Goal: Task Accomplishment & Management: Manage account settings

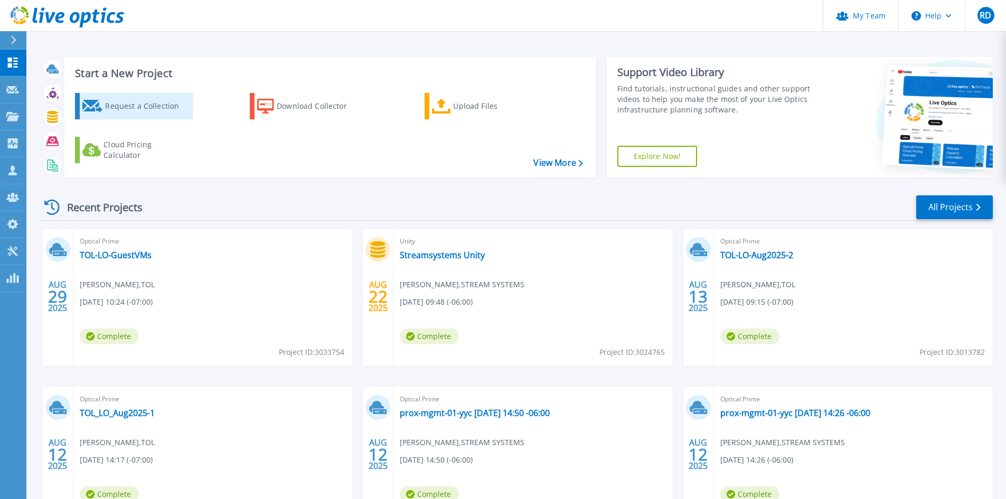
click at [126, 105] on div "Request a Collection" at bounding box center [147, 106] width 84 height 21
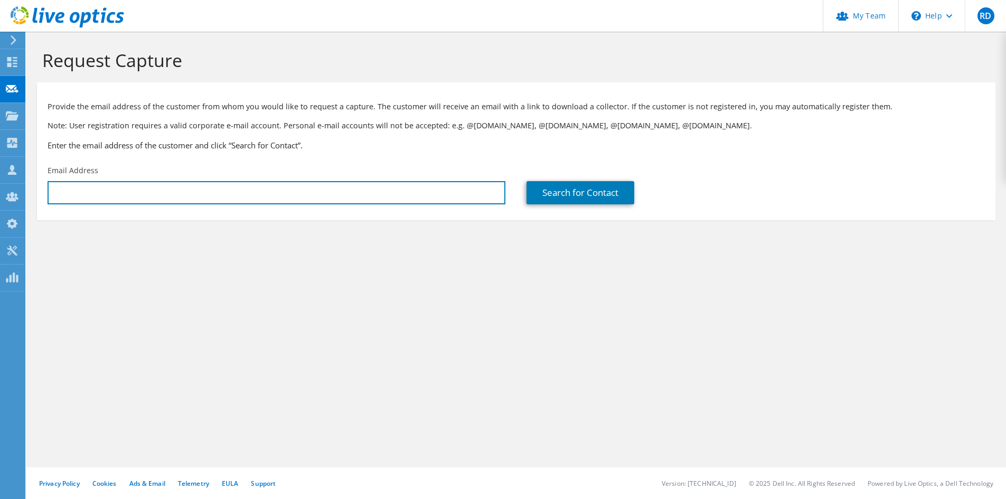
paste input "David.Skjarum@HydroOne.com"
type input "David.Skjarum@HydroOne.com"
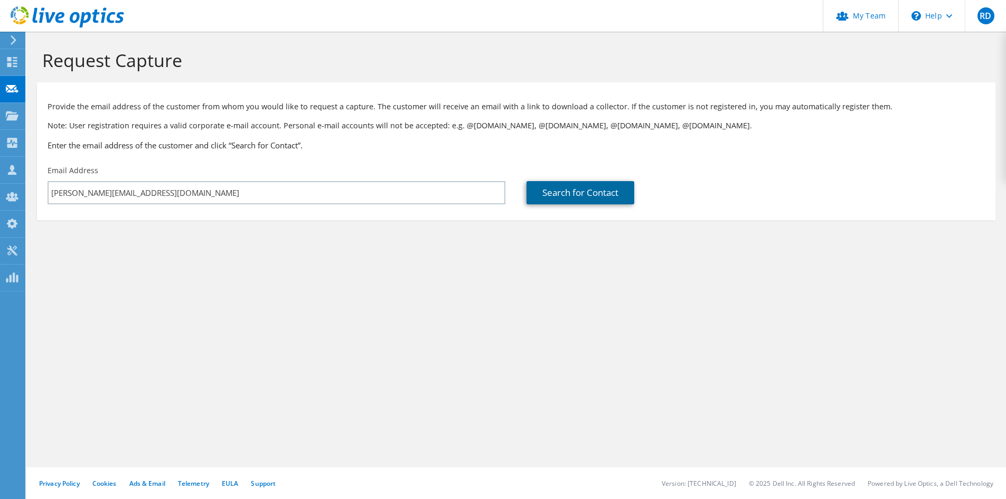
click at [557, 195] on link "Search for Contact" at bounding box center [580, 192] width 108 height 23
type input "HYDRO ONE NETWORKS"
type input "David"
type input "Skjarum"
type input "Canada"
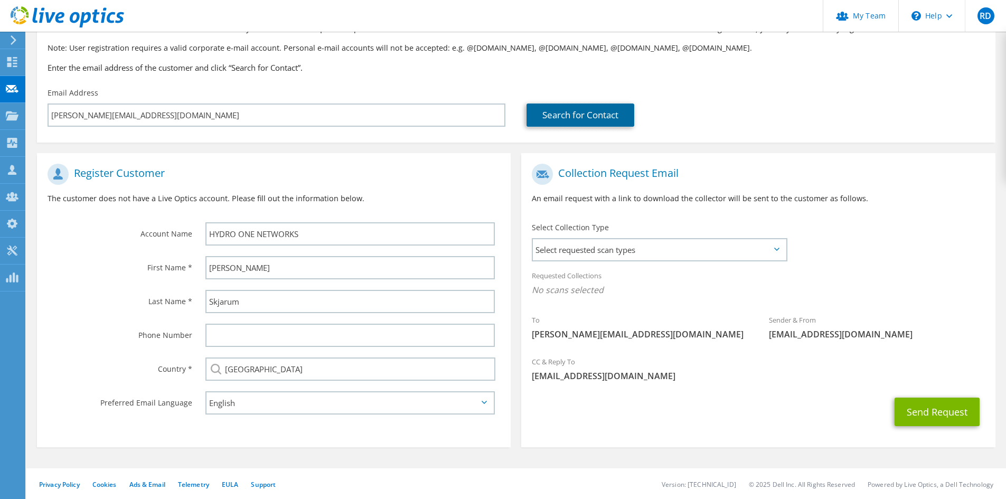
scroll to position [79, 0]
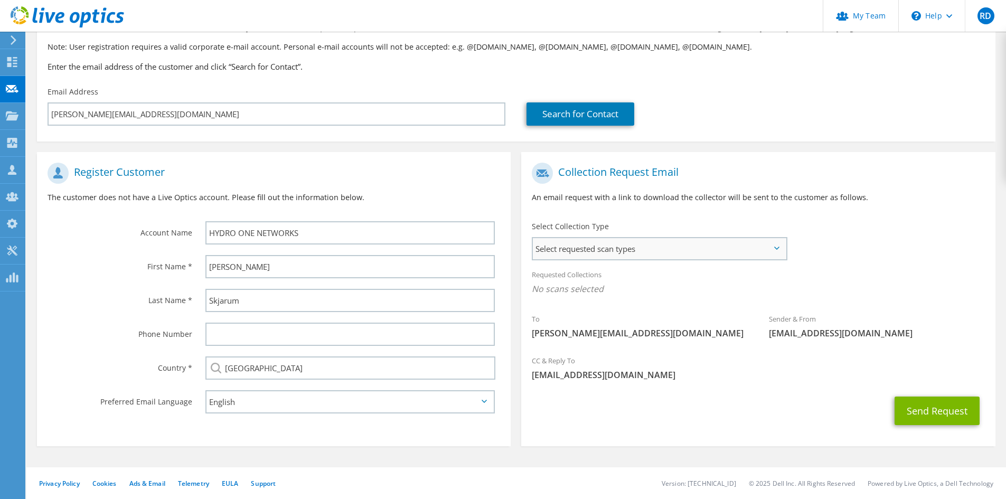
click at [598, 246] on span "Select requested scan types" at bounding box center [659, 248] width 253 height 21
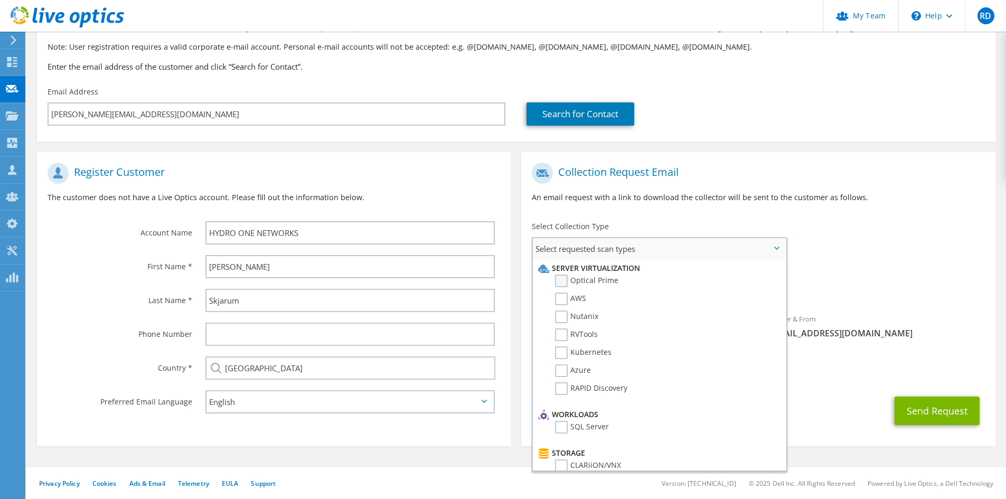
click at [561, 281] on label "Optical Prime" at bounding box center [586, 281] width 63 height 13
click at [0, 0] on input "Optical Prime" at bounding box center [0, 0] width 0 height 0
click at [843, 371] on div "CC & Reply To rdeol@tpoint.ca" at bounding box center [758, 371] width 474 height 36
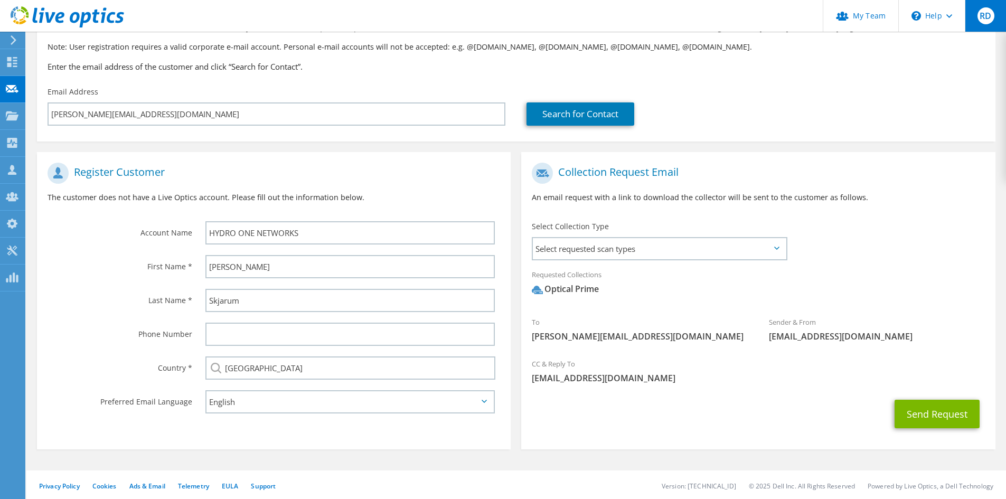
click at [974, 24] on div "RD" at bounding box center [985, 16] width 41 height 32
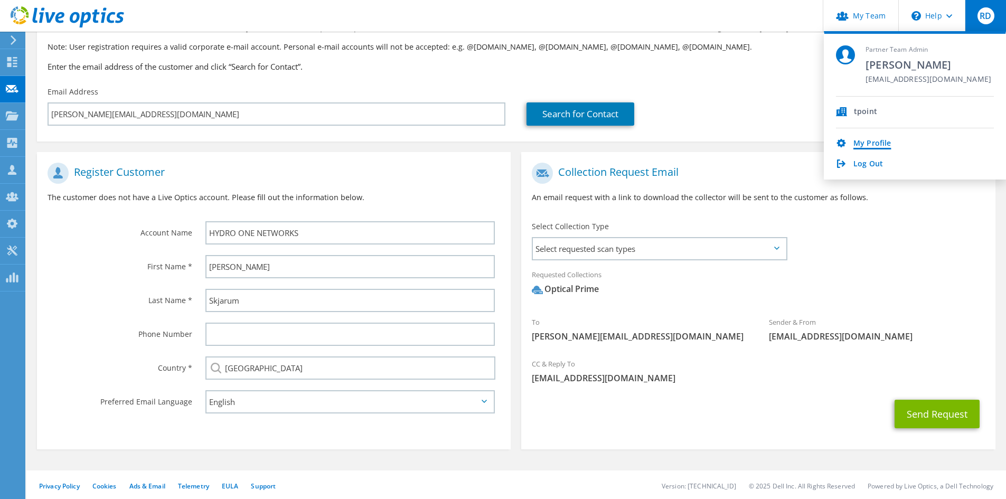
click at [883, 145] on link "My Profile" at bounding box center [871, 144] width 37 height 10
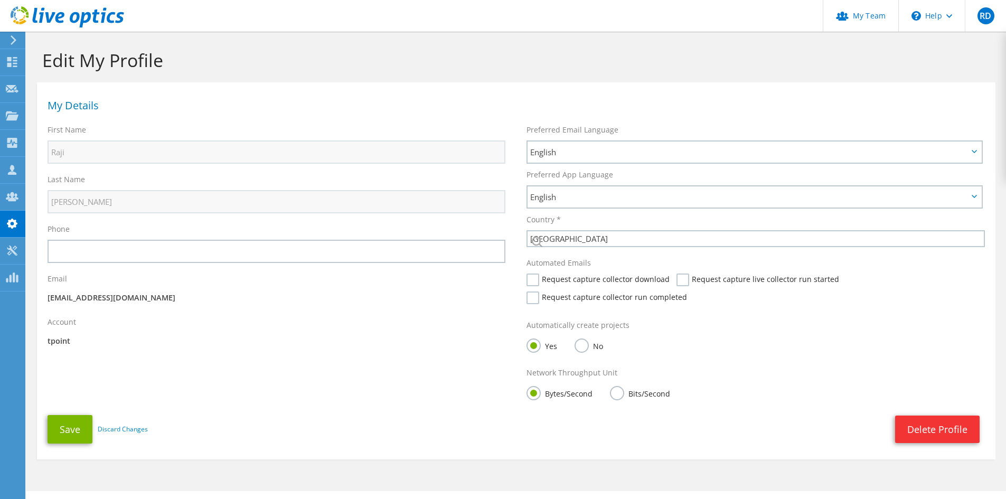
select select "37"
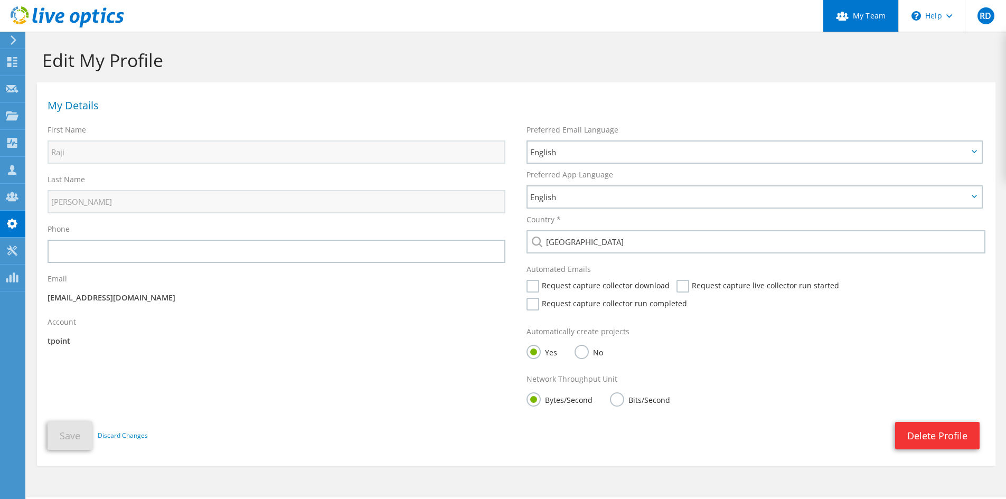
click at [876, 22] on link "My Team" at bounding box center [861, 16] width 76 height 32
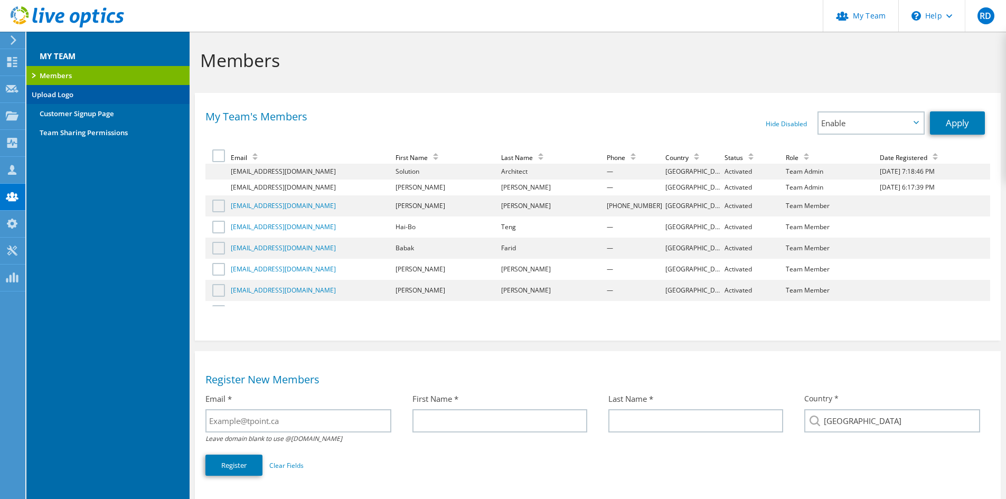
click at [58, 95] on link "Upload Logo" at bounding box center [107, 94] width 163 height 19
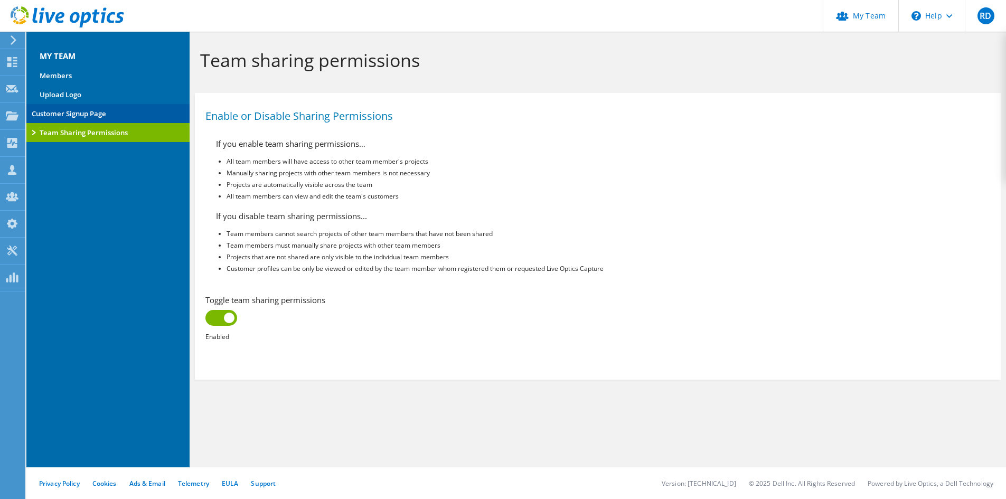
click at [72, 111] on link "Customer Signup Page" at bounding box center [107, 113] width 163 height 19
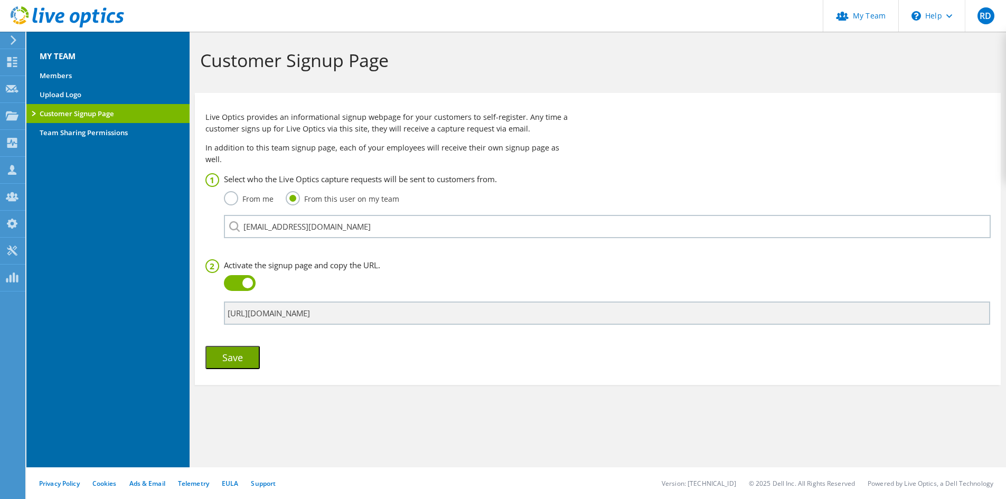
click at [230, 191] on label "From me" at bounding box center [249, 197] width 50 height 13
click at [0, 0] on input "From me" at bounding box center [0, 0] width 0 height 0
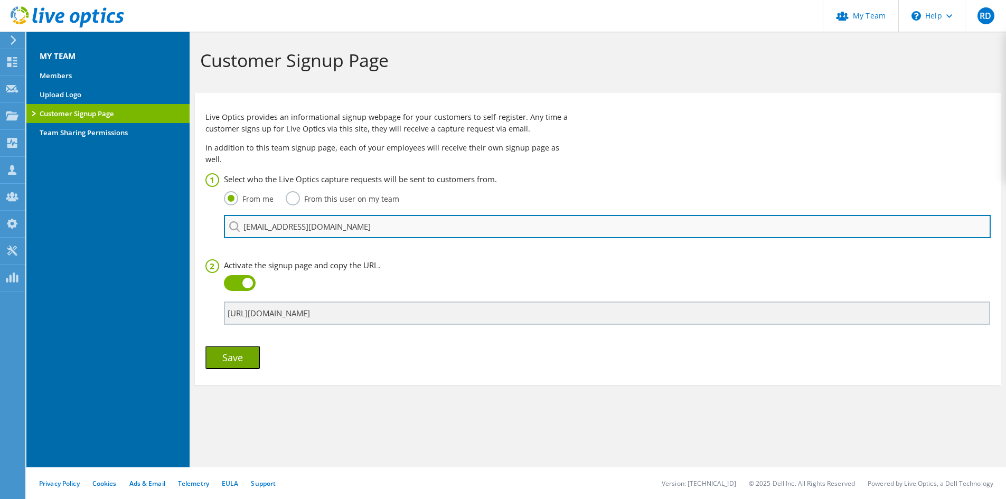
click at [302, 219] on input "SA@tpoint.ca" at bounding box center [607, 226] width 767 height 23
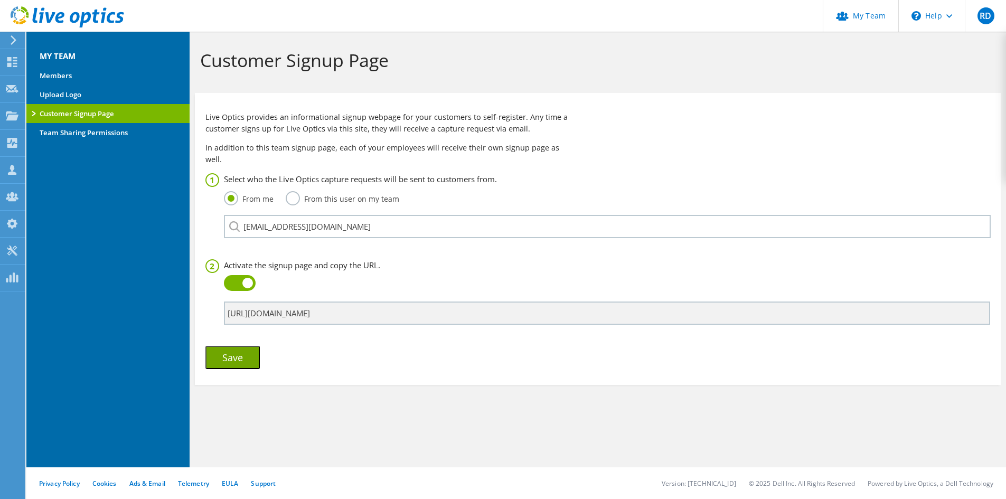
click at [394, 259] on h3 "Activate the signup page and copy the URL." at bounding box center [607, 265] width 766 height 12
click at [234, 215] on div "SA@tpoint.ca" at bounding box center [607, 226] width 766 height 23
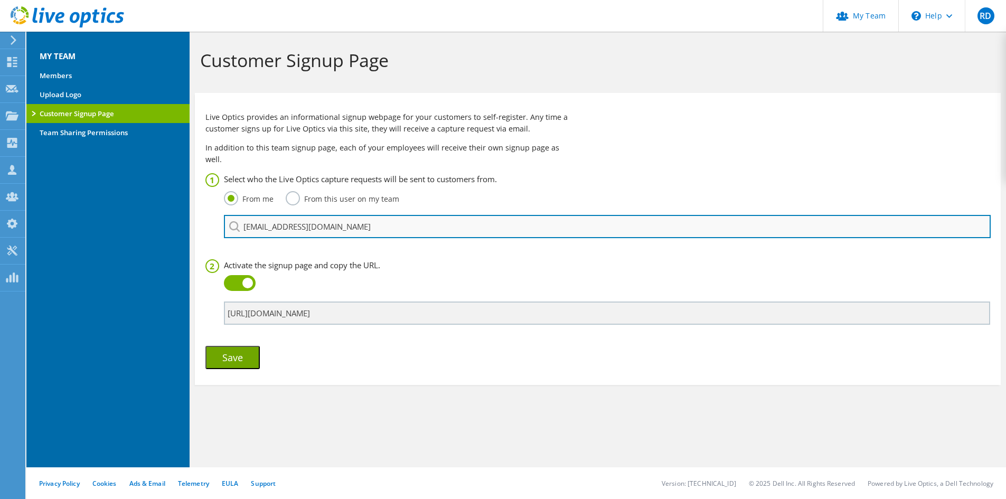
click at [296, 215] on input "SA@tpoint.ca" at bounding box center [607, 226] width 767 height 23
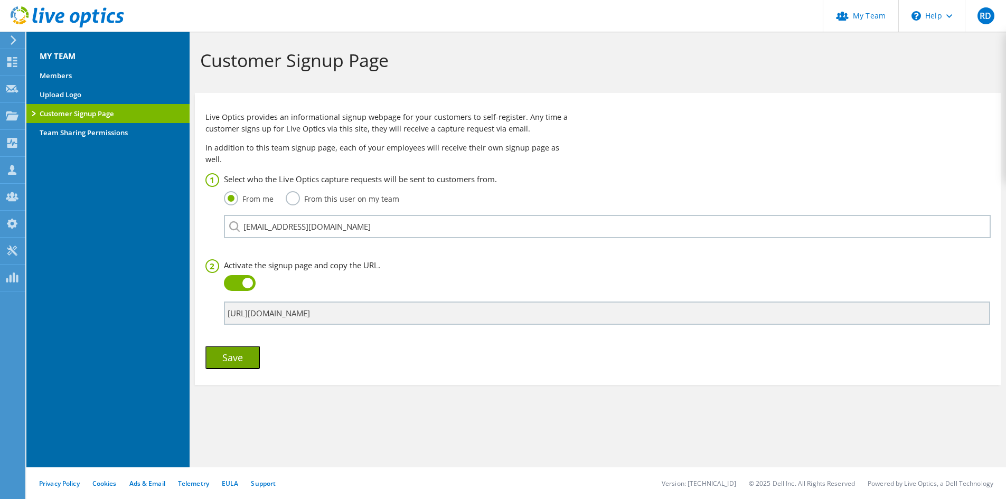
click at [348, 355] on form "Select who the Live Optics capture requests will be sent to customers from. Fro…" at bounding box center [597, 271] width 785 height 196
click at [984, 24] on span "RD" at bounding box center [985, 15] width 17 height 17
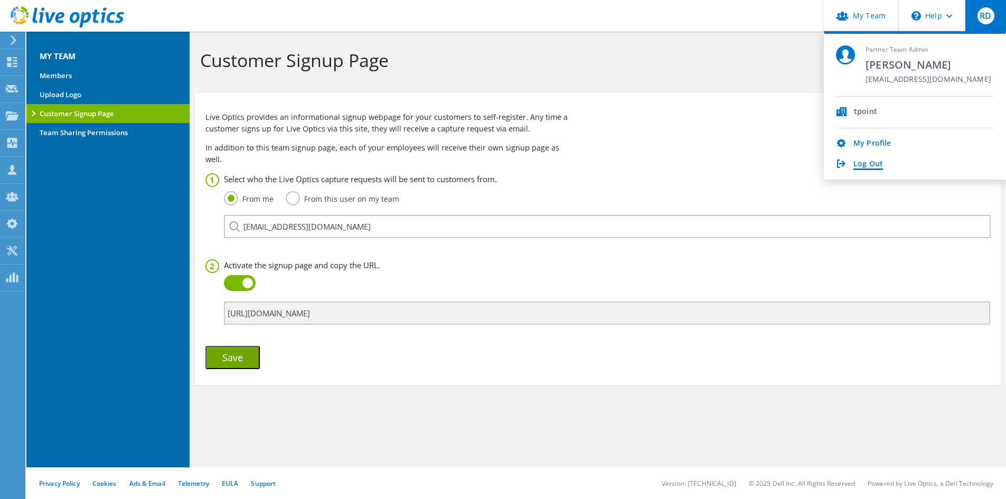
click at [875, 162] on link "Log Out" at bounding box center [868, 164] width 30 height 10
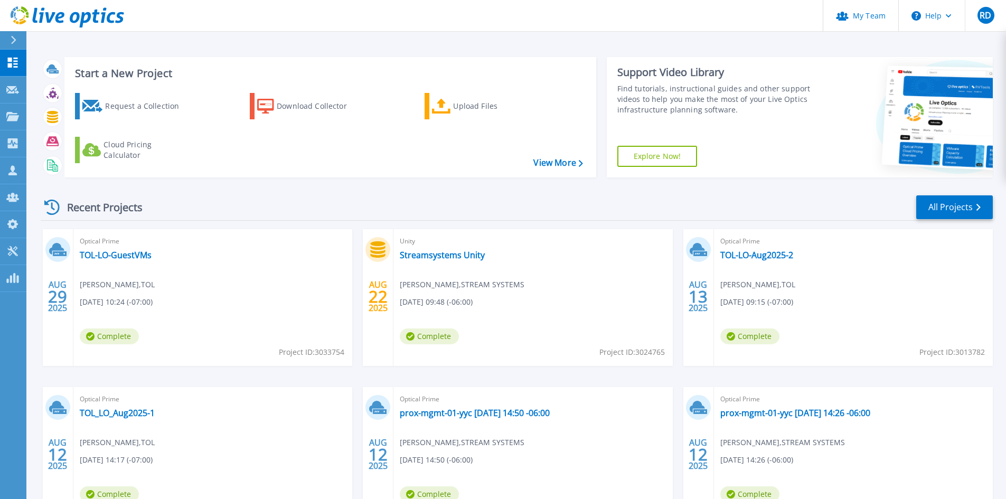
click at [975, 18] on button "RD" at bounding box center [985, 15] width 41 height 31
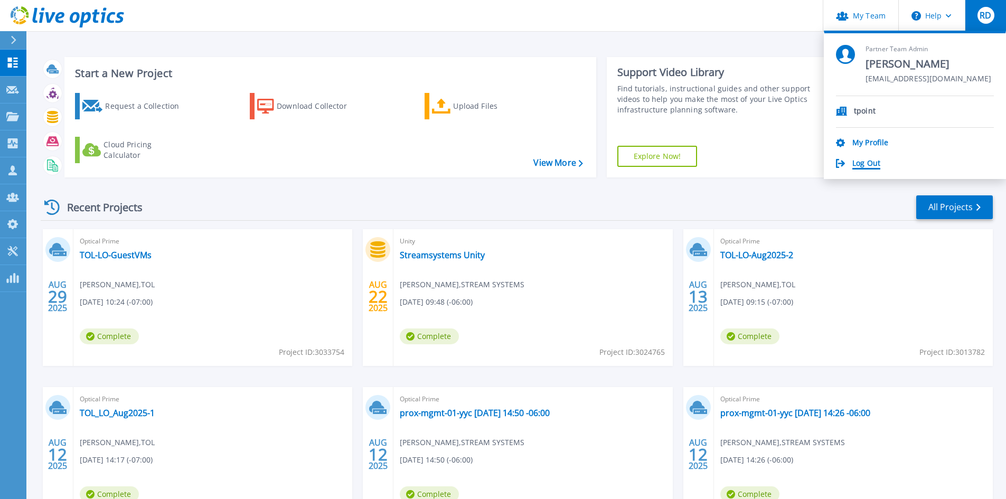
click at [865, 162] on link "Log Out" at bounding box center [866, 164] width 28 height 10
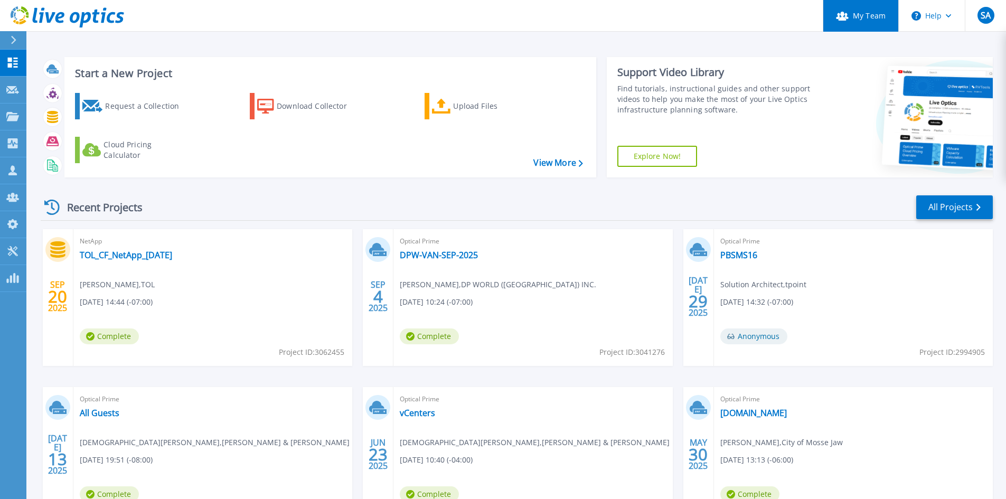
click at [888, 16] on link "My Team" at bounding box center [861, 16] width 76 height 32
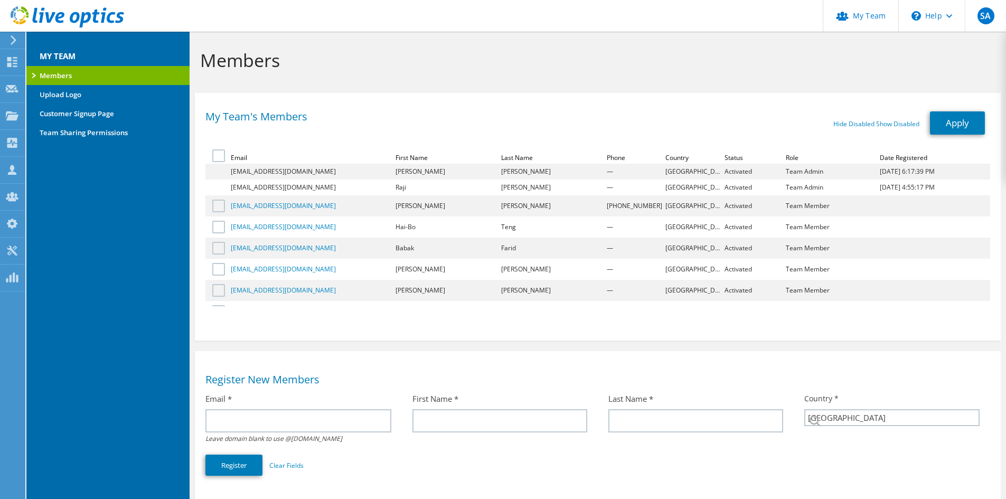
select select "37"
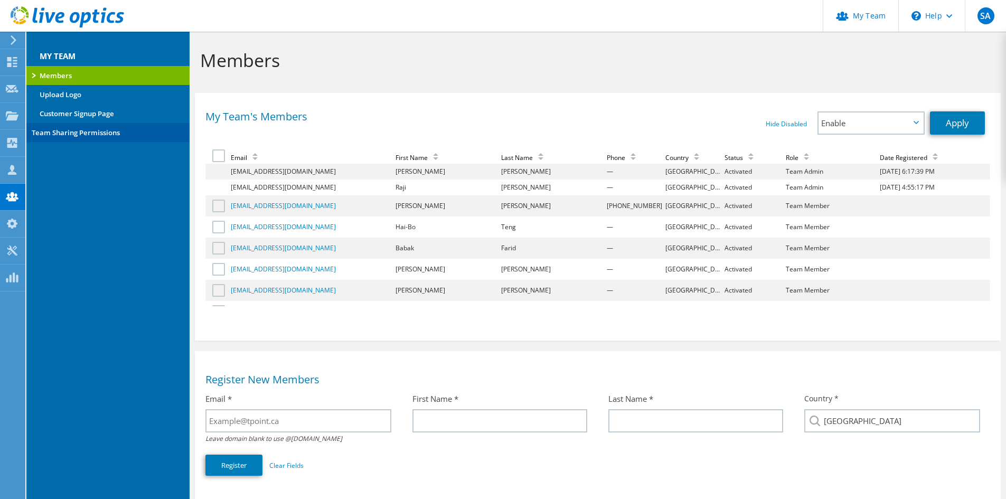
click at [73, 129] on link "Team Sharing Permissions" at bounding box center [107, 132] width 163 height 19
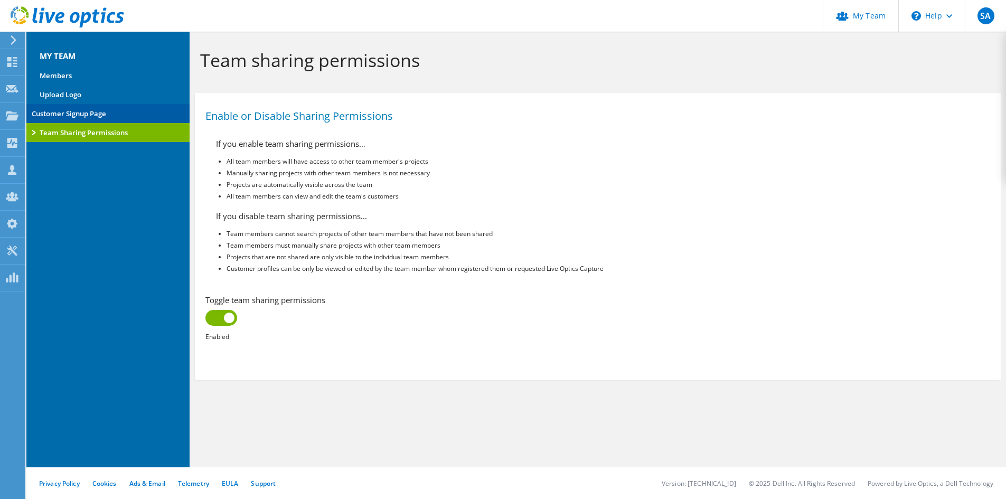
click at [88, 110] on link "Customer Signup Page" at bounding box center [107, 113] width 163 height 19
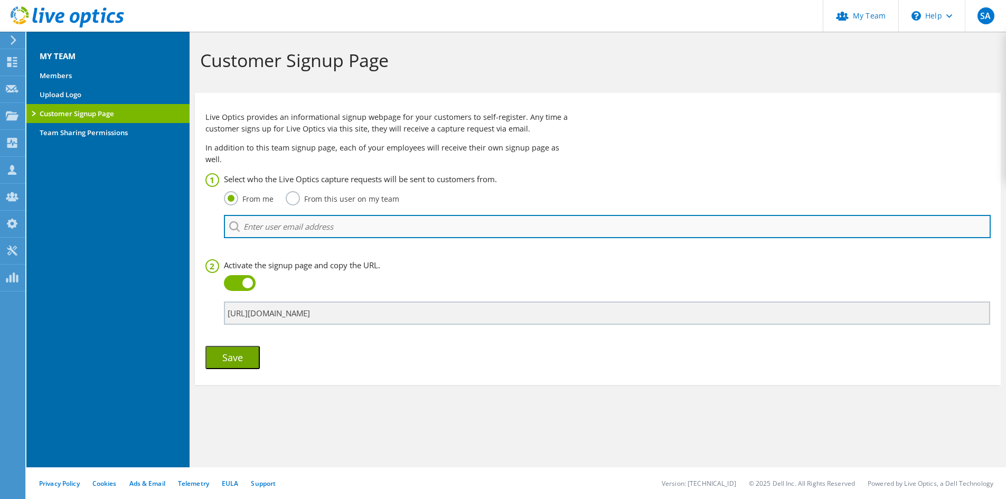
click at [256, 215] on input "search" at bounding box center [607, 226] width 767 height 23
type input "S"
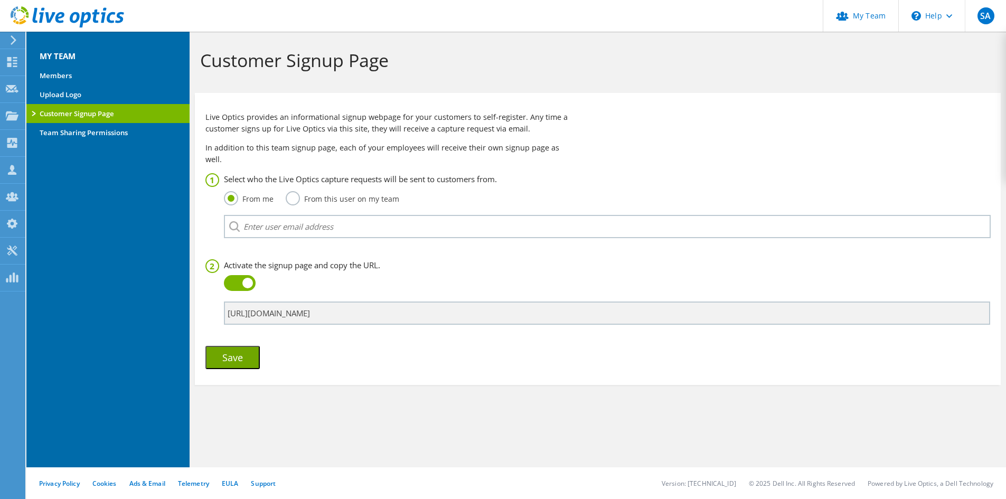
click at [293, 191] on label "From this user on my team" at bounding box center [343, 197] width 114 height 13
click at [0, 0] on input "From this user on my team" at bounding box center [0, 0] width 0 height 0
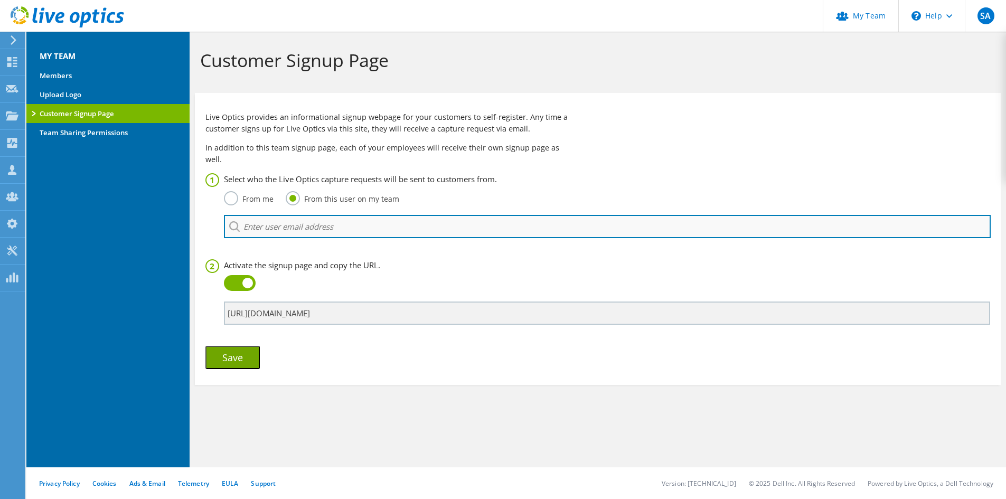
click at [272, 215] on input "search" at bounding box center [607, 226] width 767 height 23
type input "s"
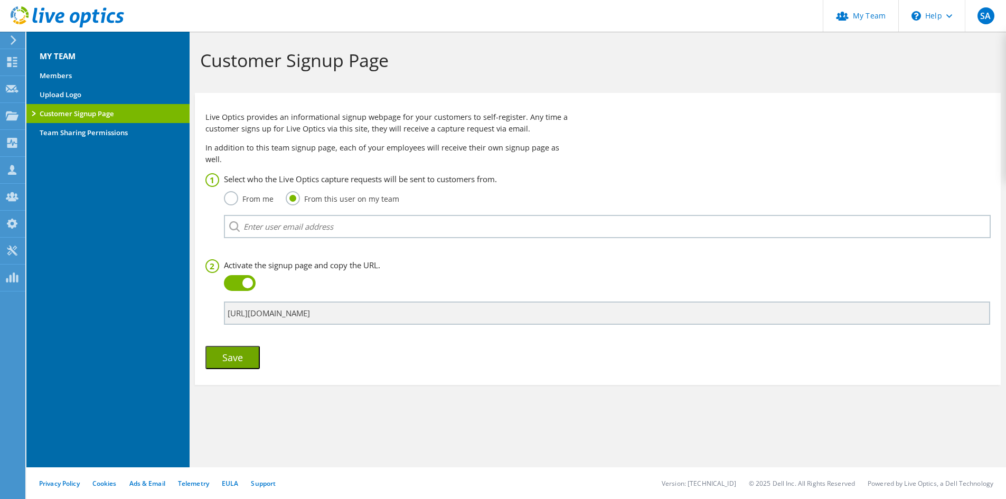
click at [232, 191] on label "From me" at bounding box center [249, 197] width 50 height 13
click at [0, 0] on input "From me" at bounding box center [0, 0] width 0 height 0
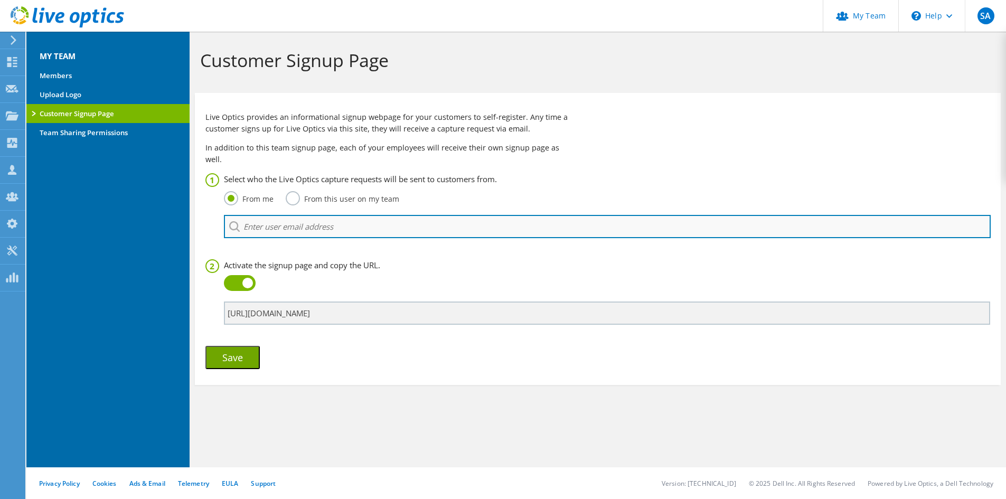
click at [250, 215] on input "search" at bounding box center [607, 226] width 767 height 23
type input "s"
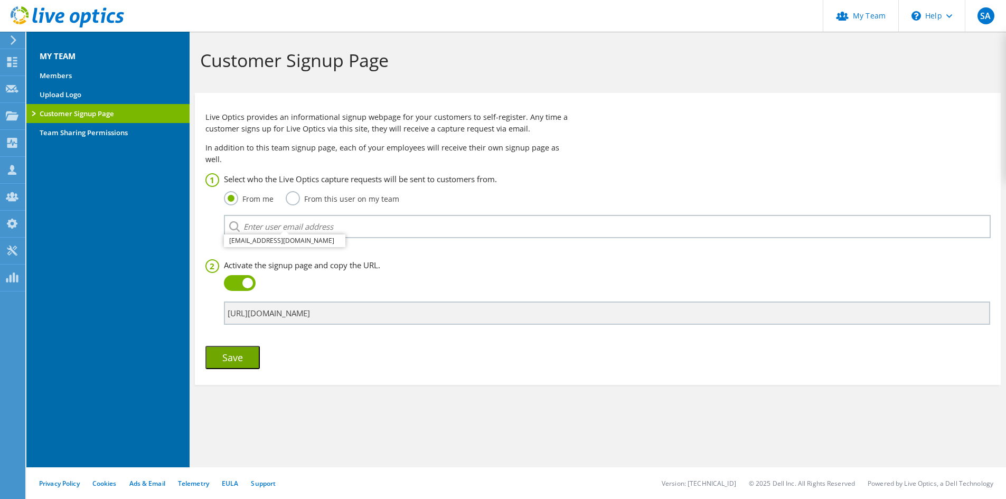
click at [266, 241] on form "Select who the Live Optics capture requests will be sent to customers from. Fro…" at bounding box center [597, 271] width 785 height 196
click at [166, 247] on aside "MY TEAM Members Upload Logo Customer Signup Page Team Sharing Permissions" at bounding box center [107, 263] width 163 height 462
click at [244, 351] on button "Save" at bounding box center [232, 357] width 54 height 23
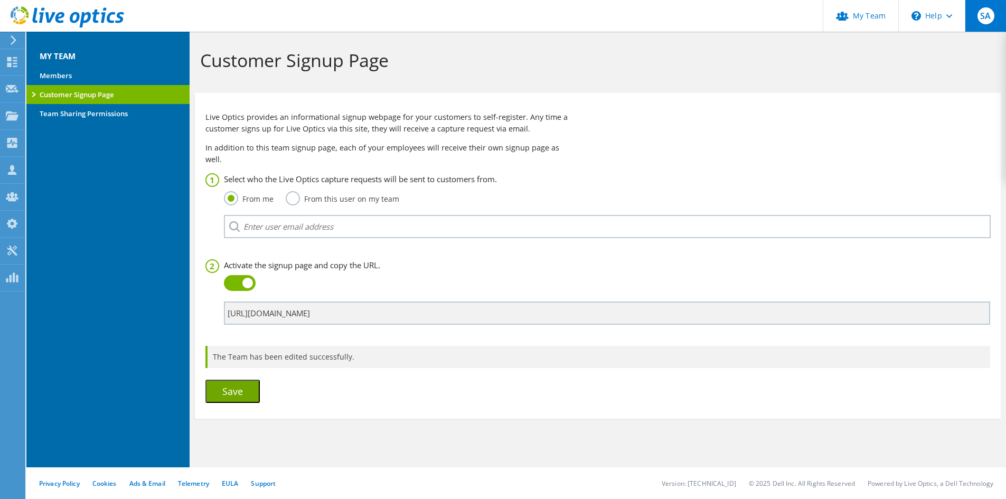
click at [988, 22] on span "SA" at bounding box center [985, 15] width 17 height 17
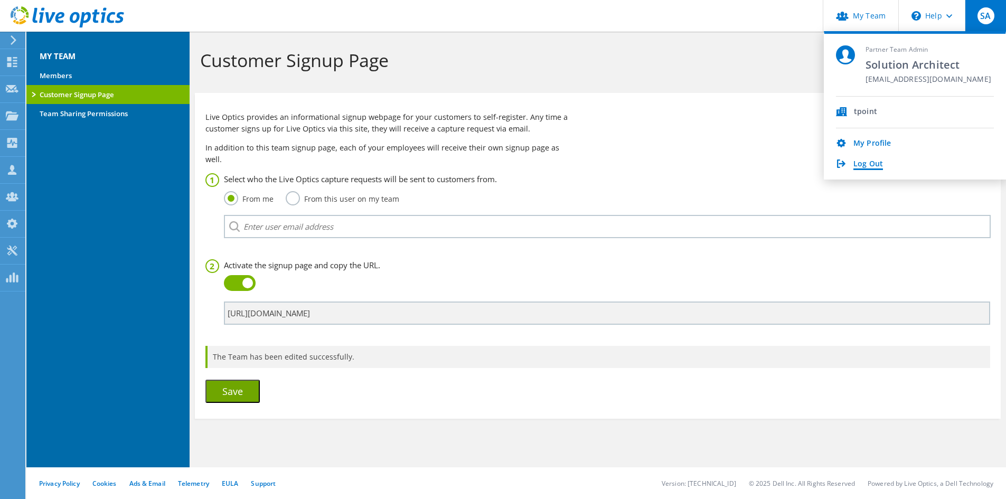
click at [864, 164] on link "Log Out" at bounding box center [868, 164] width 30 height 10
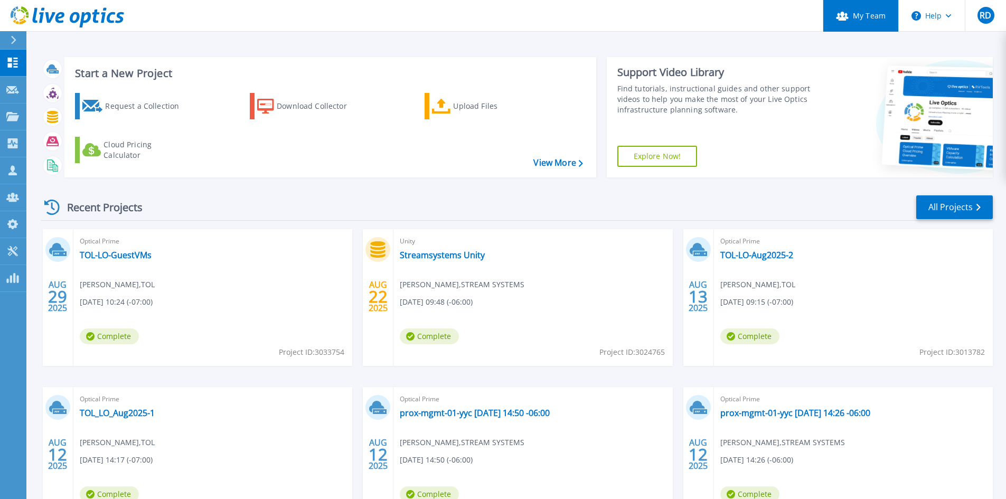
click at [885, 19] on link "My Team" at bounding box center [861, 16] width 76 height 32
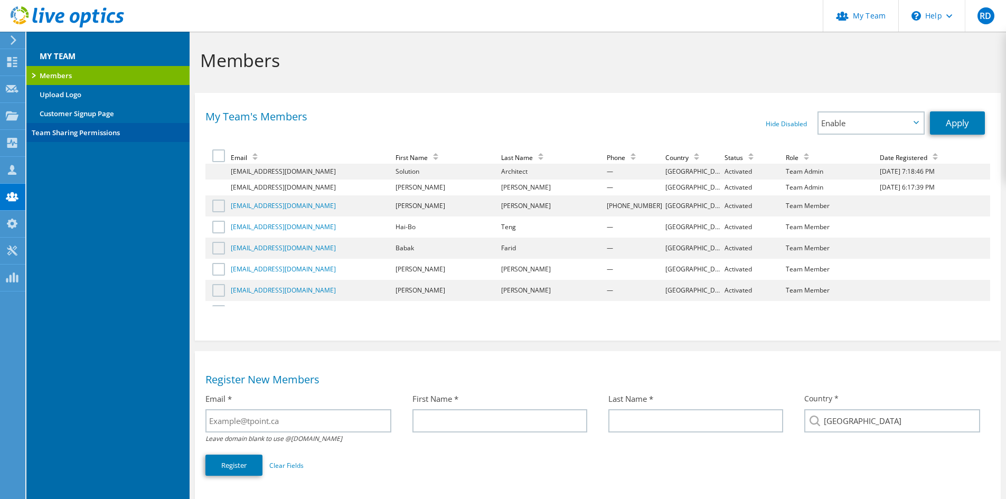
click at [53, 128] on link "Team Sharing Permissions" at bounding box center [107, 132] width 163 height 19
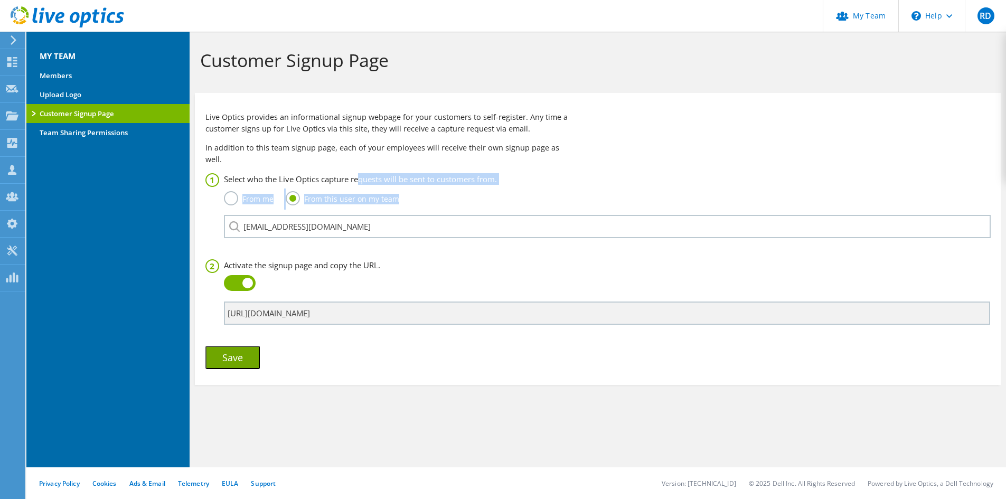
drag, startPoint x: 360, startPoint y: 170, endPoint x: 504, endPoint y: 173, distance: 143.6
click at [504, 173] on div "Select who the Live Optics capture requests will be sent to customers from. Fro…" at bounding box center [597, 205] width 785 height 65
click at [355, 173] on h3 "Select who the Live Optics capture requests will be sent to customers from." at bounding box center [607, 179] width 766 height 12
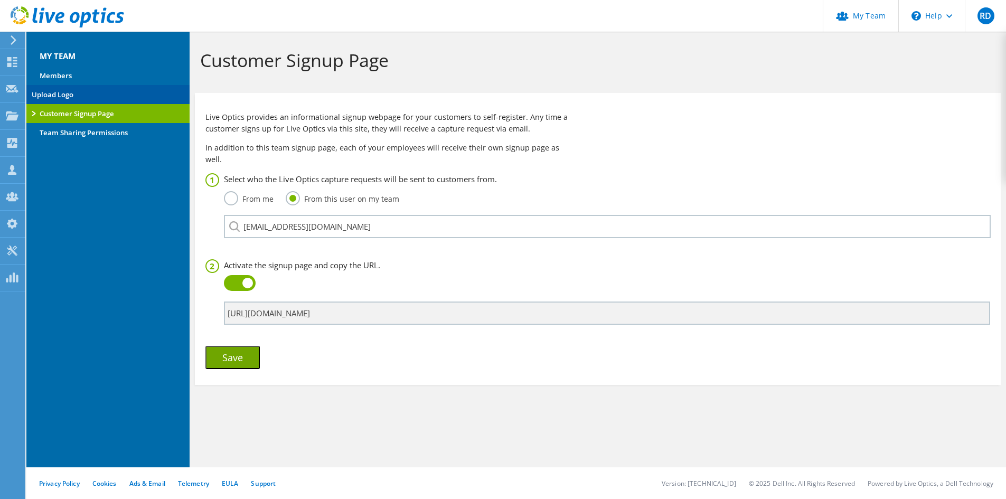
click at [60, 98] on link "Upload Logo" at bounding box center [107, 94] width 163 height 19
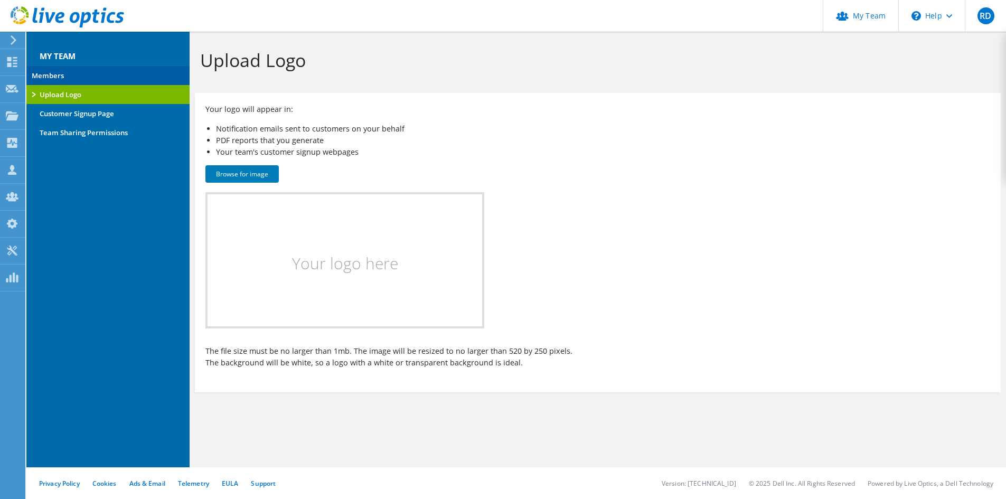
click at [59, 73] on link "Members" at bounding box center [107, 75] width 163 height 19
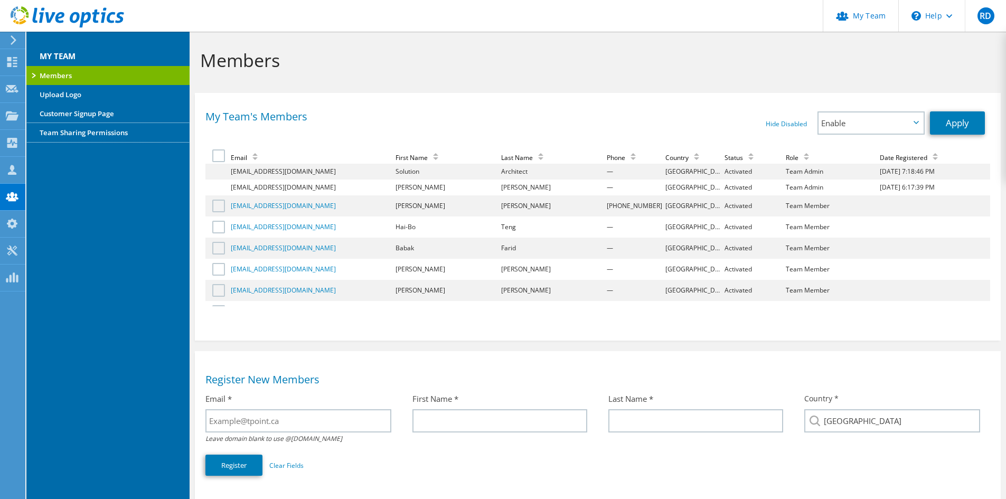
click at [80, 137] on link "Team Sharing Permissions" at bounding box center [107, 132] width 163 height 19
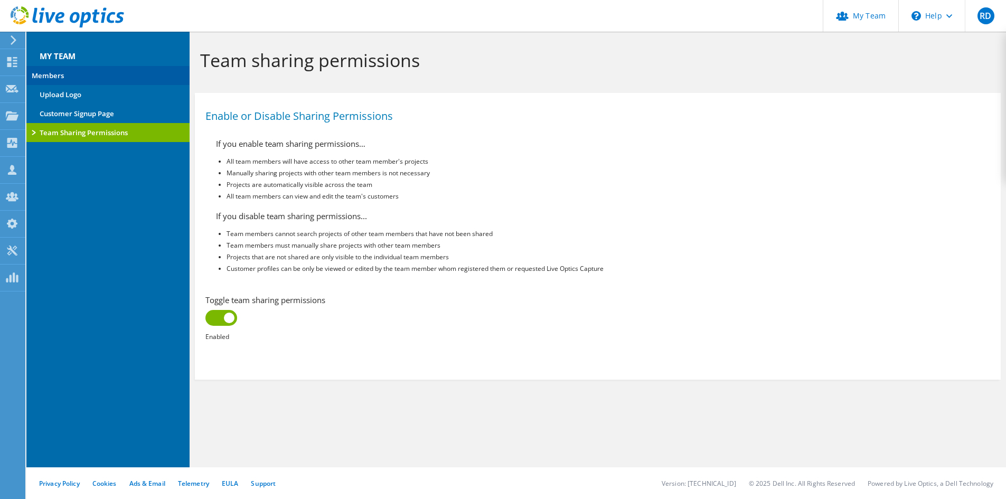
click at [49, 70] on link "Members" at bounding box center [107, 75] width 163 height 19
